Goal: Information Seeking & Learning: Learn about a topic

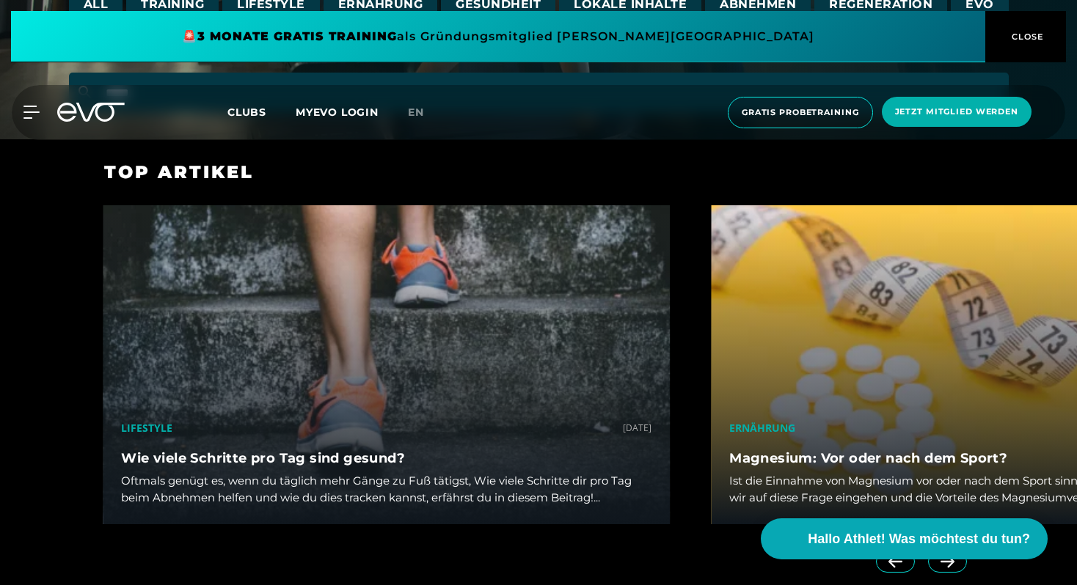
scroll to position [304, 0]
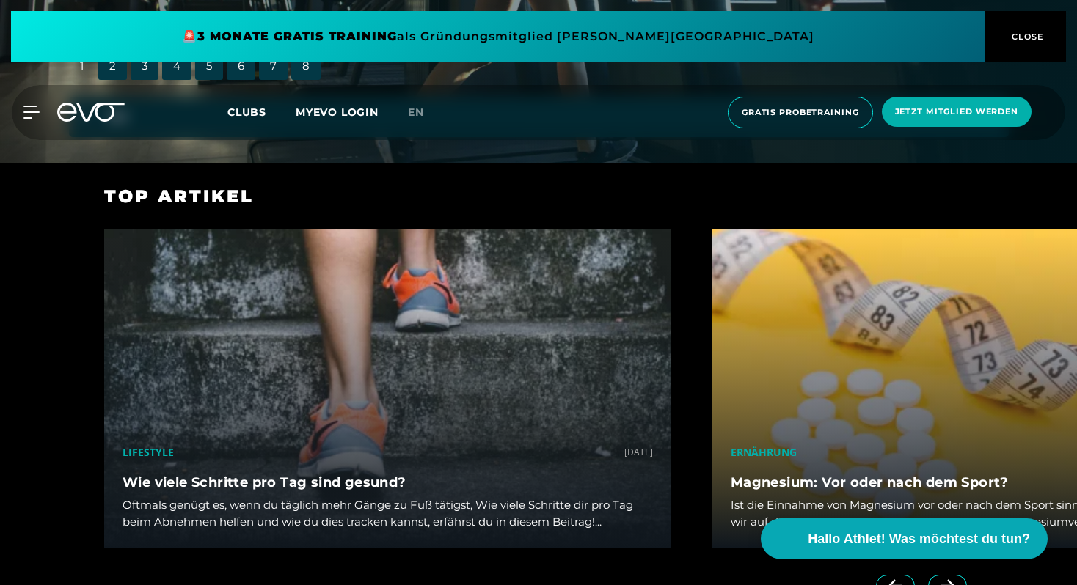
click at [955, 581] on div "Ernährung [DATE] Magnesium: Vor oder nach dem Sport? Ist die Einnahme von Magne…" at bounding box center [996, 410] width 608 height 360
click at [950, 584] on div "Ernährung [DATE] Magnesium: Vor oder nach dem Sport? Ist die Einnahme von Magne…" at bounding box center [996, 410] width 608 height 360
click at [951, 584] on div "Ernährung [DATE] Magnesium: Vor oder nach dem Sport? Ist die Einnahme von Magne…" at bounding box center [996, 410] width 608 height 360
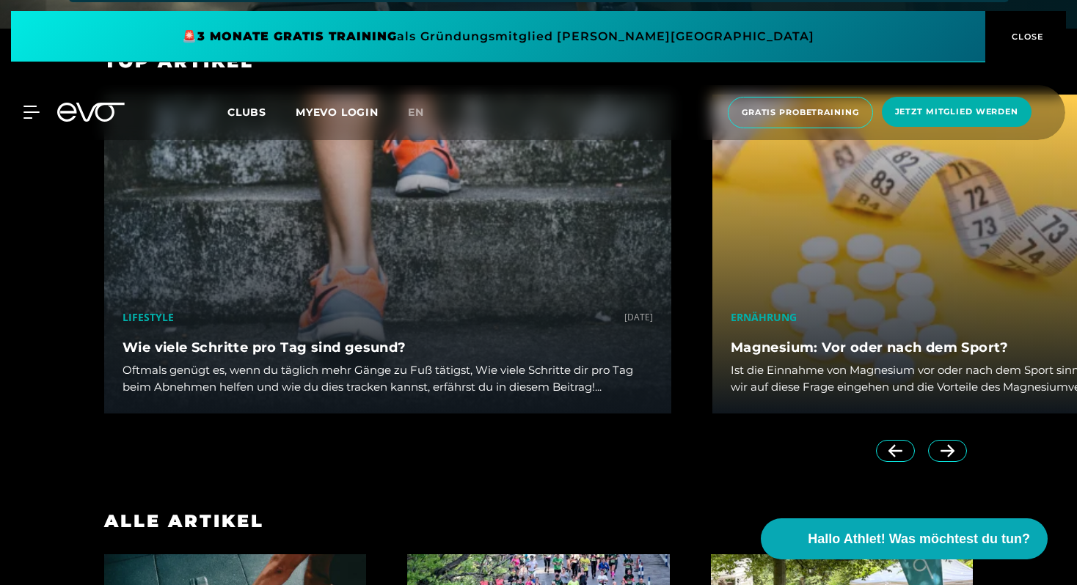
scroll to position [440, 0]
click at [950, 450] on div "Ernährung [DATE] Magnesium: Vor oder nach dem Sport? Ist die Einnahme von Magne…" at bounding box center [996, 274] width 608 height 360
click at [948, 452] on div "Ernährung [DATE] Magnesium: Vor oder nach dem Sport? Ist die Einnahme von Magne…" at bounding box center [996, 274] width 608 height 360
click at [943, 451] on div "Ernährung [DATE] Magnesium: Vor oder nach dem Sport? Ist die Einnahme von Magne…" at bounding box center [996, 274] width 608 height 360
click at [895, 457] on span at bounding box center [895, 450] width 39 height 22
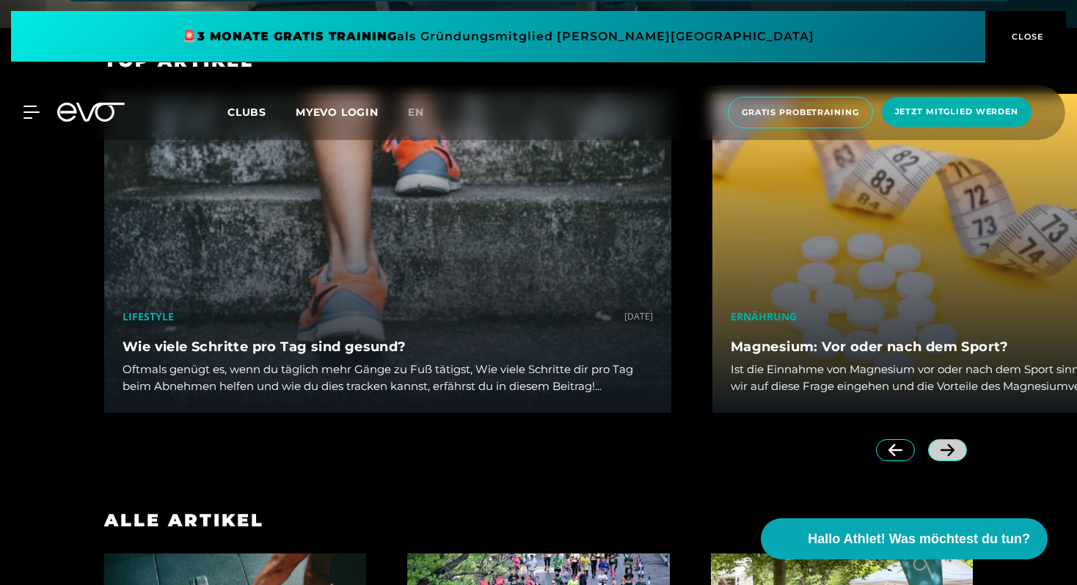
click at [933, 456] on span at bounding box center [947, 450] width 39 height 22
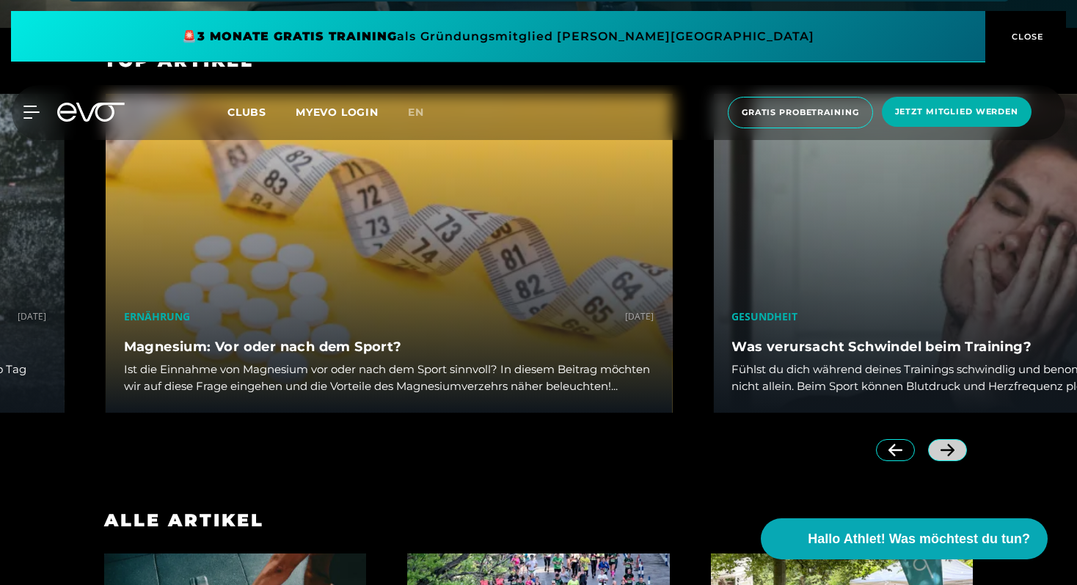
click at [937, 455] on icon at bounding box center [947, 450] width 26 height 13
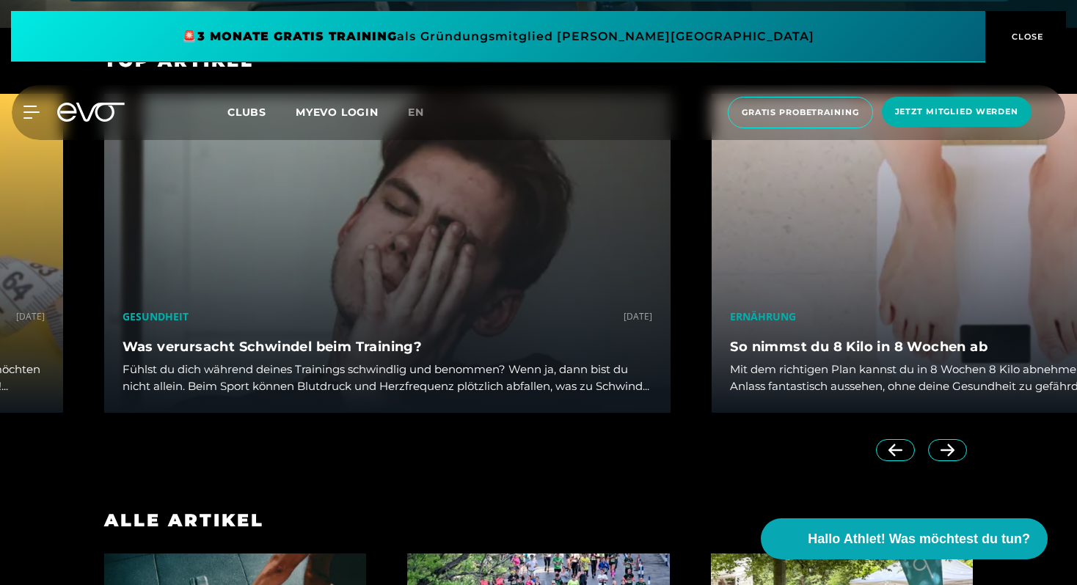
click at [950, 452] on div "Ernährung [DATE] nimmst du 8 Kilo in 8 Wochen ab Mit dem richtigen Plan kannst …" at bounding box center [995, 274] width 608 height 360
click at [956, 456] on icon at bounding box center [947, 450] width 26 height 13
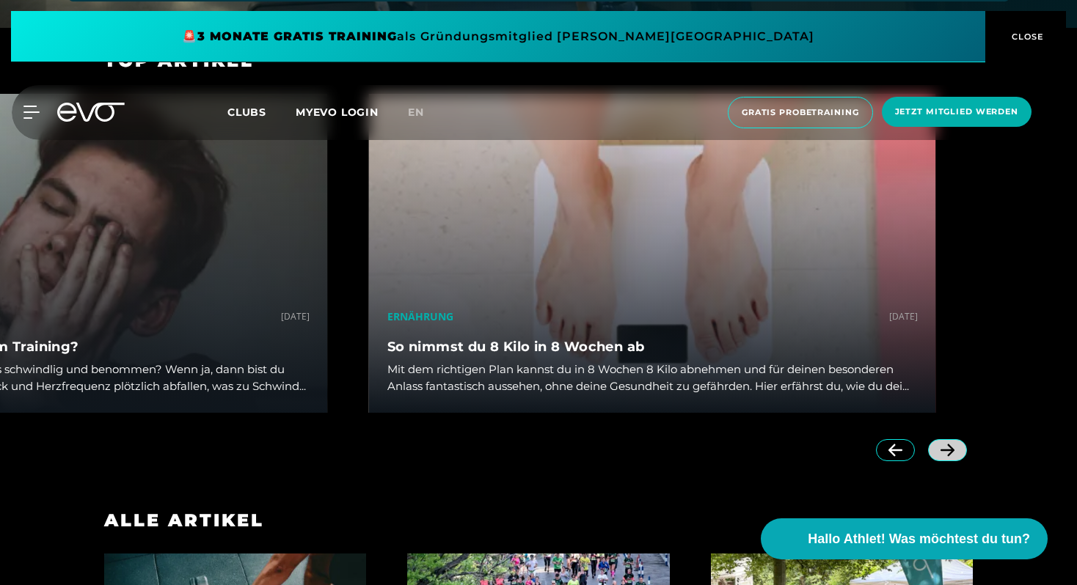
click at [957, 459] on span at bounding box center [947, 450] width 39 height 22
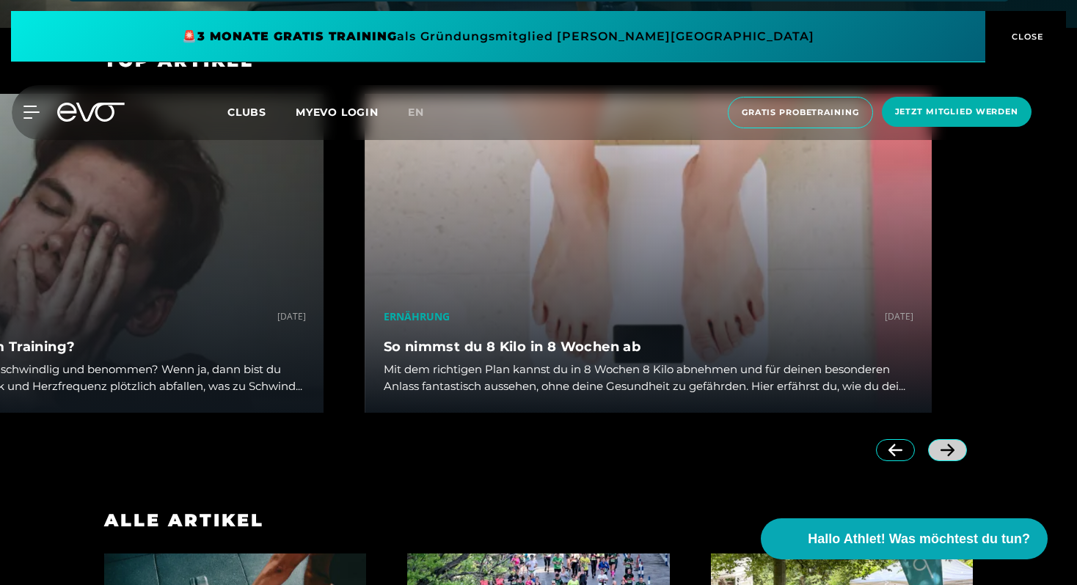
click at [957, 459] on span at bounding box center [947, 450] width 39 height 22
click at [954, 451] on icon at bounding box center [947, 450] width 26 height 13
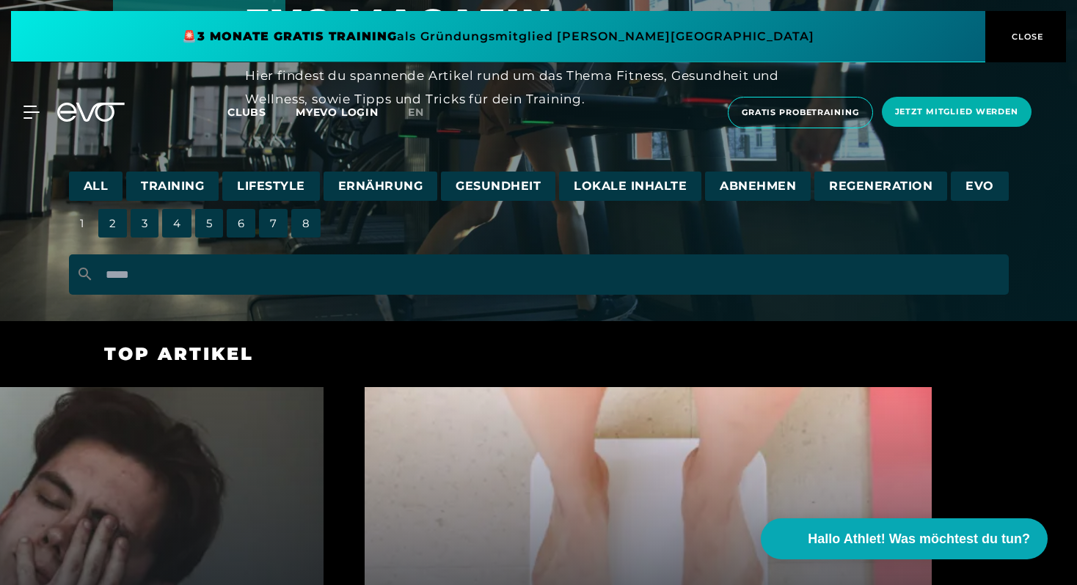
scroll to position [0, 0]
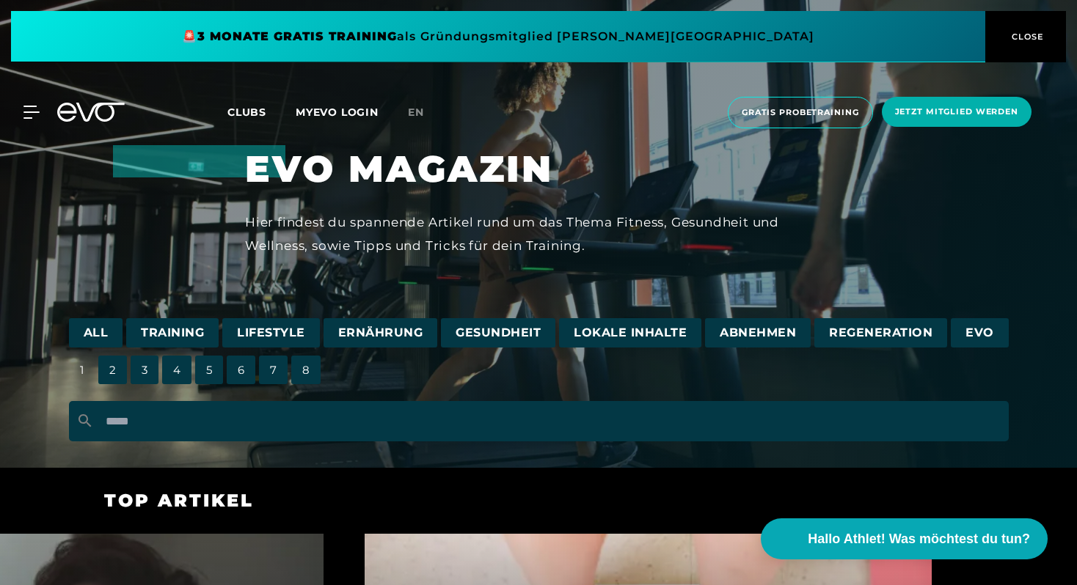
click at [287, 338] on span "Lifestyle" at bounding box center [271, 333] width 98 height 30
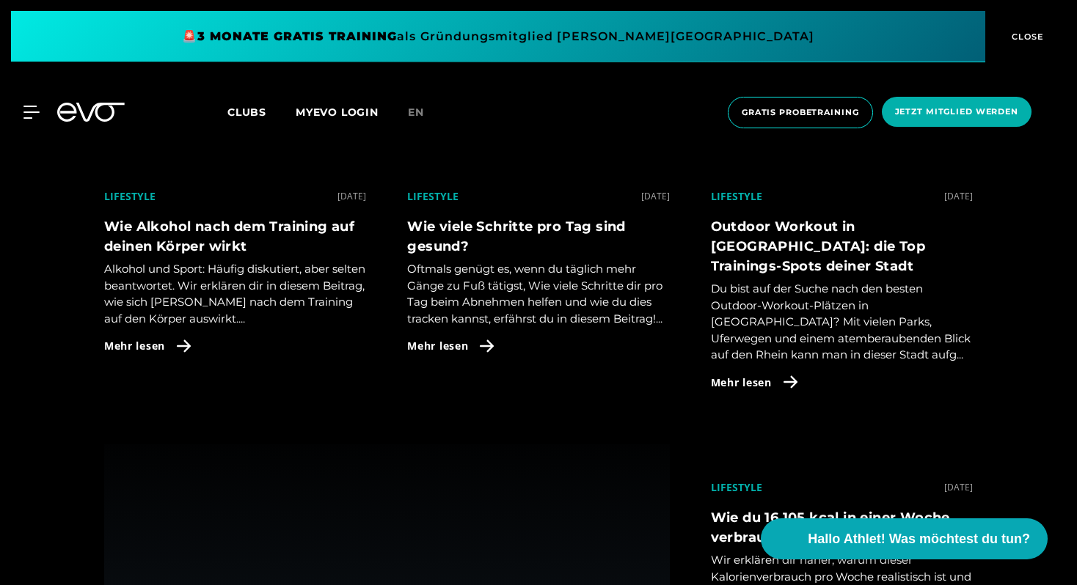
scroll to position [1767, 0]
